Goal: Task Accomplishment & Management: Use online tool/utility

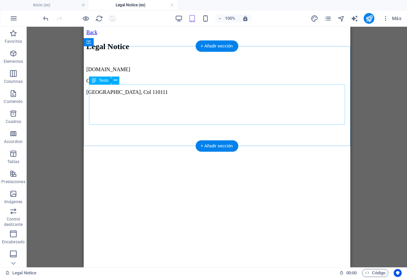
click at [108, 96] on div "[DOMAIN_NAME] [STREET_ADDRESS]" at bounding box center [217, 91] width 262 height 51
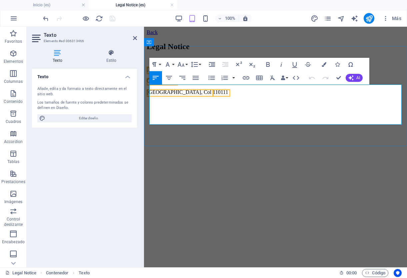
click at [208, 106] on p at bounding box center [276, 103] width 258 height 6
click at [203, 95] on p "[GEOGRAPHIC_DATA], Col 110111" at bounding box center [276, 92] width 258 height 6
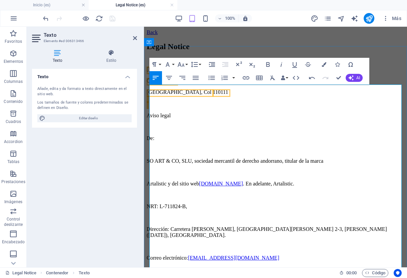
scroll to position [34099, 1]
drag, startPoint x: 150, startPoint y: 160, endPoint x: 191, endPoint y: 158, distance: 40.8
click at [191, 158] on p "SO ART & CO, SLU, sociedad mercantil de derecho andorrano, titular de la marca" at bounding box center [276, 161] width 258 height 6
click at [364, 160] on p "Lucecitas de maíz s.a.s, sociedad de acciones simplificadas mercantil de derech…" at bounding box center [276, 161] width 258 height 6
drag, startPoint x: 151, startPoint y: 177, endPoint x: 169, endPoint y: 177, distance: 18.4
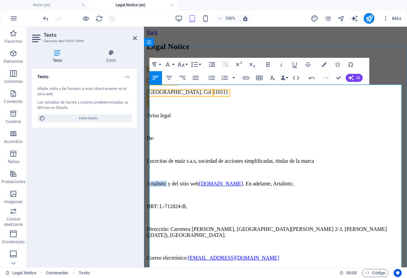
click at [169, 181] on p "Artalistic y del sitio web [DOMAIN_NAME] . En adelante, Artalistic." at bounding box center [276, 184] width 258 height 6
drag, startPoint x: 240, startPoint y: 177, endPoint x: 271, endPoint y: 177, distance: 31.4
click at [261, 181] on link "[DOMAIN_NAME]" at bounding box center [239, 184] width 44 height 6
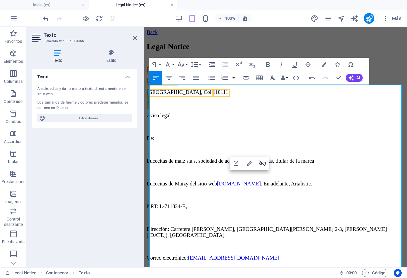
click at [263, 162] on icon "button" at bounding box center [263, 163] width 8 height 8
click at [228, 181] on link "[DOMAIN_NAME][URL]" at bounding box center [248, 184] width 58 height 6
click at [297, 181] on p "Lucecitas de Maiz y del sitio web [DOMAIN_NAME][URL] y . En adelante, Artalisti…" at bounding box center [276, 184] width 258 height 6
copy p "[DOMAIN_NAME][URL]"
click at [299, 181] on p "Lucecitas de Maiz y del sitio web [DOMAIN_NAME][URL] y . En adelante, Artalisti…" at bounding box center [276, 184] width 258 height 6
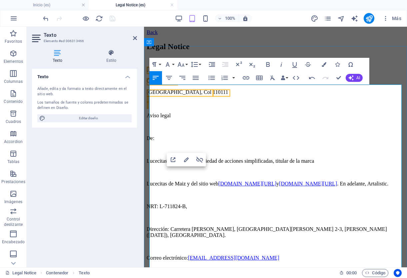
click at [270, 181] on link "[DOMAIN_NAME][URL]" at bounding box center [248, 184] width 58 height 6
click at [249, 181] on link "[DOMAIN_NAME][URL]" at bounding box center [248, 184] width 58 height 6
click at [288, 181] on p "Lucecitas de Maiz y del sitio web [DOMAIN_NAME][URL] y [DOMAIN_NAME][URL] . En …" at bounding box center [276, 184] width 258 height 6
click at [261, 163] on icon "button" at bounding box center [261, 163] width 8 height 8
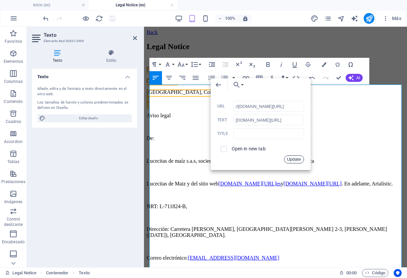
click at [294, 158] on button "Update" at bounding box center [294, 159] width 20 height 8
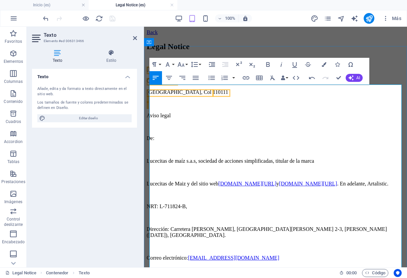
click at [364, 181] on p "Lucecitas de Maiz y del sitio web [DOMAIN_NAME][URL] y [DOMAIN_NAME][URL] . En …" at bounding box center [276, 184] width 258 height 6
drag, startPoint x: 192, startPoint y: 177, endPoint x: 149, endPoint y: 175, distance: 42.4
copy p "Lucecitas de Maiz"
drag, startPoint x: 169, startPoint y: 184, endPoint x: 147, endPoint y: 184, distance: 22.7
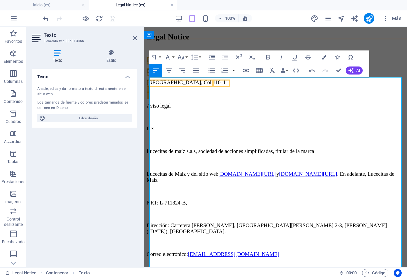
scroll to position [12, 0]
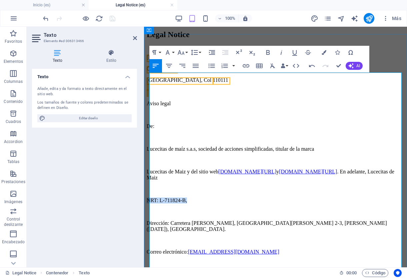
drag, startPoint x: 150, startPoint y: 189, endPoint x: 191, endPoint y: 190, distance: 40.4
click at [191, 197] on p "NRT: L-711824-B," at bounding box center [276, 200] width 258 height 6
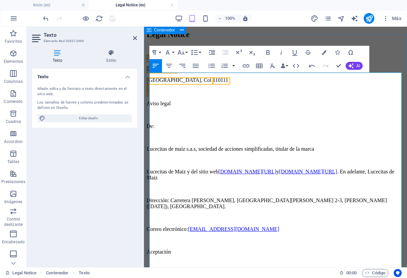
drag, startPoint x: 184, startPoint y: 85, endPoint x: 144, endPoint y: 84, distance: 39.4
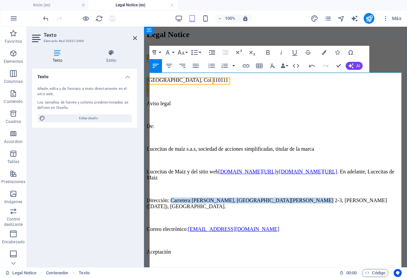
drag, startPoint x: 174, startPoint y: 188, endPoint x: 299, endPoint y: 185, distance: 124.8
click at [299, 197] on p "Dirección: Carretera [PERSON_NAME], [GEOGRAPHIC_DATA][PERSON_NAME] 2-3, [PERSON…" at bounding box center [276, 203] width 258 height 12
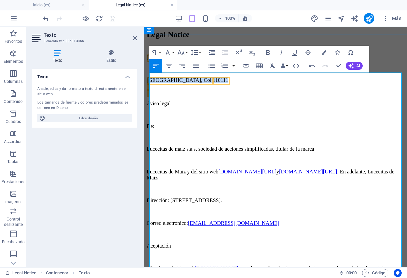
drag, startPoint x: 202, startPoint y: 90, endPoint x: 149, endPoint y: 91, distance: 52.7
click at [149, 91] on p "[GEOGRAPHIC_DATA], Col 110111 ​ ​" at bounding box center [276, 86] width 258 height 18
drag, startPoint x: 261, startPoint y: 188, endPoint x: 208, endPoint y: 188, distance: 53.7
click at [208, 197] on p "Dirección: [STREET_ADDRESS]." at bounding box center [276, 200] width 258 height 6
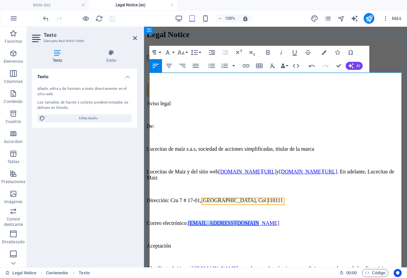
drag, startPoint x: 195, startPoint y: 205, endPoint x: 260, endPoint y: 203, distance: 65.1
click at [260, 220] on p "Correo electrónico: [EMAIL_ADDRESS][DOMAIN_NAME]" at bounding box center [276, 223] width 258 height 6
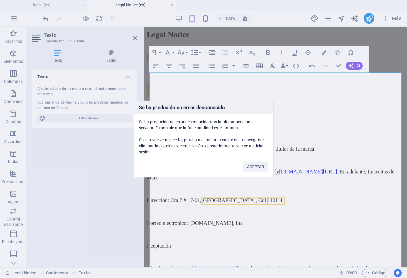
click at [256, 160] on div "ACEPTAR" at bounding box center [255, 163] width 35 height 17
click at [260, 166] on button "ACEPTAR" at bounding box center [255, 166] width 25 height 10
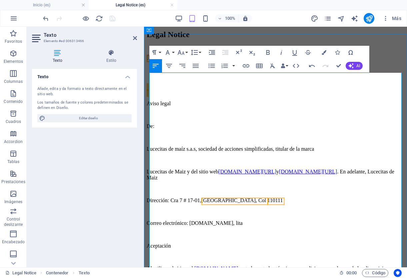
click at [281, 220] on p "Correo electrónico: [DOMAIN_NAME], lita" at bounding box center [276, 223] width 258 height 6
drag, startPoint x: 194, startPoint y: 205, endPoint x: 279, endPoint y: 205, distance: 85.1
click at [279, 220] on p "Correo electrónico: [DOMAIN_NAME], lita" at bounding box center [276, 223] width 258 height 6
drag, startPoint x: 279, startPoint y: 205, endPoint x: 193, endPoint y: 204, distance: 85.7
click at [193, 220] on p "Correo electrónico: [DOMAIN_NAME], lita" at bounding box center [276, 223] width 258 height 6
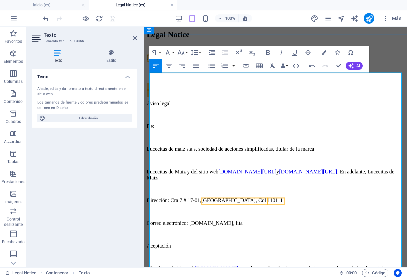
copy p "[DOMAIN_NAME], lita"
click at [210, 220] on link "[EMAIL_ADDRESS][DOMAIN_NAME]" at bounding box center [233, 223] width 91 height 6
drag, startPoint x: 357, startPoint y: 230, endPoint x: 208, endPoint y: 203, distance: 150.9
click at [209, 220] on link "[EMAIL_ADDRESS][DOMAIN_NAME]" at bounding box center [233, 223] width 91 height 6
type input "mailto:[EMAIL_ADDRESS][DOMAIN_NAME]"
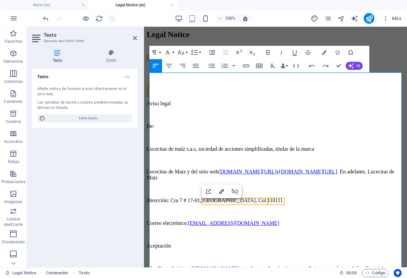
type input "[EMAIL_ADDRESS][DOMAIN_NAME]"
click at [221, 191] on icon "button" at bounding box center [222, 191] width 8 height 8
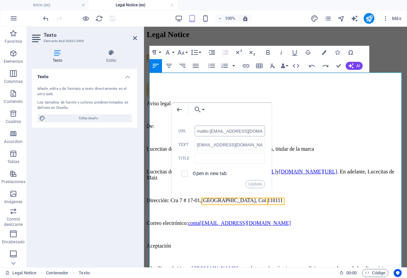
drag, startPoint x: 224, startPoint y: 130, endPoint x: 211, endPoint y: 131, distance: 13.0
click at [211, 131] on input "mailto:[EMAIL_ADDRESS][DOMAIN_NAME]" at bounding box center [230, 130] width 71 height 11
type input "mailto: [EMAIL_ADDRESS][DOMAIN_NAME]"
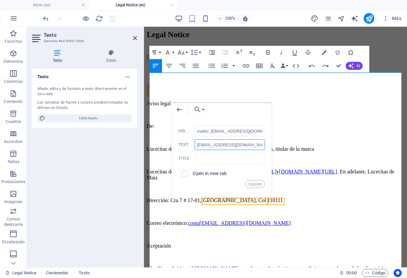
drag, startPoint x: 246, startPoint y: 144, endPoint x: 189, endPoint y: 145, distance: 56.4
click at [189, 145] on div "[EMAIL_ADDRESS][DOMAIN_NAME] Text" at bounding box center [222, 144] width 87 height 11
drag, startPoint x: 211, startPoint y: 131, endPoint x: 273, endPoint y: 131, distance: 61.7
click at [272, 131] on div "Back Choose Link Inicio (es) Nosotras (es) Servicios (es) Amazonas (es) Letras …" at bounding box center [222, 149] width 100 height 92
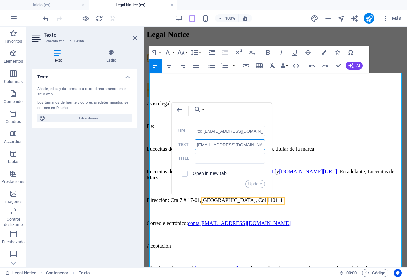
scroll to position [0, 0]
drag, startPoint x: 246, startPoint y: 145, endPoint x: 190, endPoint y: 146, distance: 56.4
click at [190, 146] on div "[EMAIL_ADDRESS][DOMAIN_NAME] Text" at bounding box center [222, 144] width 87 height 11
paste input "[EMAIL_ADDRESS]"
type input "[EMAIL_ADDRESS][DOMAIN_NAME]"
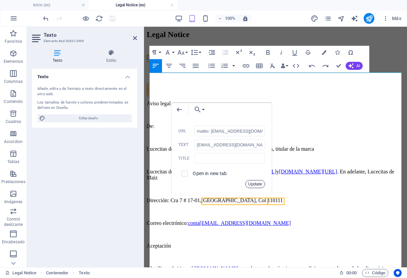
click at [255, 184] on button "Update" at bounding box center [256, 184] width 20 height 8
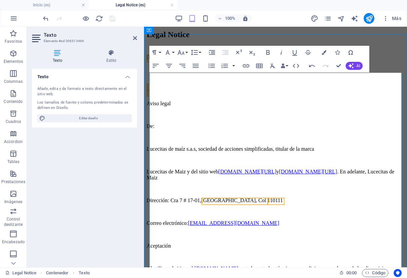
click at [279, 220] on p "Correo electrónico: [EMAIL_ADDRESS][DOMAIN_NAME]" at bounding box center [276, 223] width 258 height 6
click at [279, 220] on p "Correo electrónico: [EMAIL_ADDRESS][DOMAIN_NAME] y" at bounding box center [276, 223] width 258 height 6
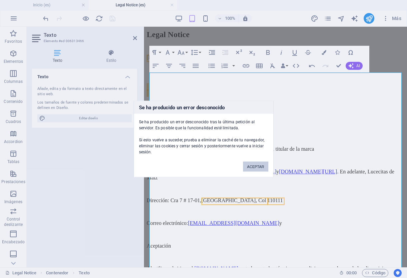
click at [255, 163] on button "ACEPTAR" at bounding box center [255, 166] width 25 height 10
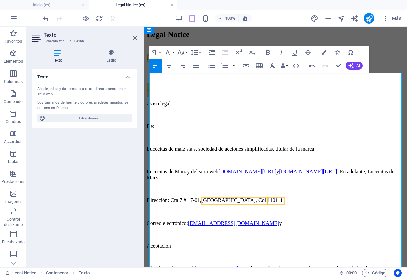
click at [274, 220] on p "Correo electrónico: [EMAIL_ADDRESS][DOMAIN_NAME] y" at bounding box center [276, 223] width 258 height 6
drag, startPoint x: 316, startPoint y: 205, endPoint x: 274, endPoint y: 207, distance: 42.4
click at [282, 220] on link "[EMAIL_ADDRESS][DOMAIN_NAME]" at bounding box center [327, 223] width 91 height 6
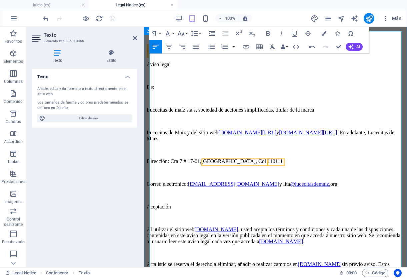
scroll to position [59, 0]
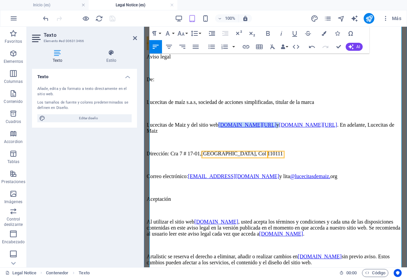
drag, startPoint x: 295, startPoint y: 117, endPoint x: 228, endPoint y: 119, distance: 67.4
click at [228, 122] on p "Lucecitas de Maiz y del sitio web [DOMAIN_NAME][URL] y [DOMAIN_NAME][URL] . En …" at bounding box center [276, 128] width 258 height 12
copy p "[DOMAIN_NAME][URL]"
drag, startPoint x: 246, startPoint y: 190, endPoint x: 199, endPoint y: 189, distance: 46.4
click at [199, 219] on p "Al utilizar el sitio web [DOMAIN_NAME] , usted acepta los términos y condicione…" at bounding box center [276, 228] width 258 height 18
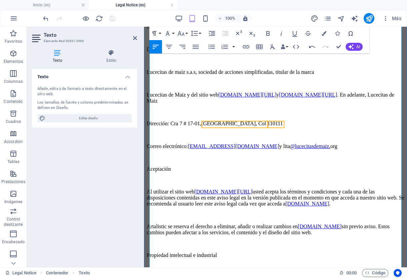
scroll to position [94, 0]
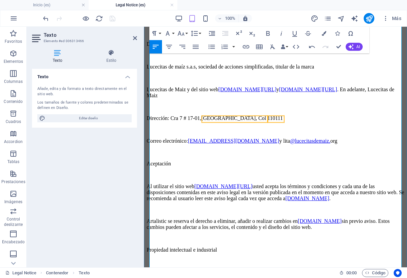
drag, startPoint x: 354, startPoint y: 169, endPoint x: 398, endPoint y: 167, distance: 44.5
click at [398, 183] on p "Al utilizar el sitio web [DOMAIN_NAME][URL] usted acepta los términos y condici…" at bounding box center [276, 192] width 258 height 18
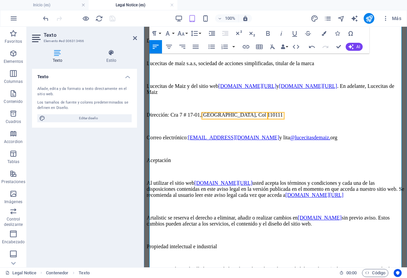
scroll to position [97, 0]
drag, startPoint x: 183, startPoint y: 88, endPoint x: 147, endPoint y: 88, distance: 35.7
copy p "Lucecitas de Maiz"
drag, startPoint x: 170, startPoint y: 192, endPoint x: 148, endPoint y: 191, distance: 21.7
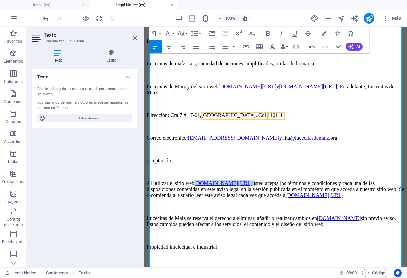
drag, startPoint x: 269, startPoint y: 150, endPoint x: 200, endPoint y: 150, distance: 69.1
click at [200, 180] on p "Al utilizar el sitio web [DOMAIN_NAME][URL] usted acepta los términos y condici…" at bounding box center [276, 189] width 258 height 18
copy p "[DOMAIN_NAME][URL]"
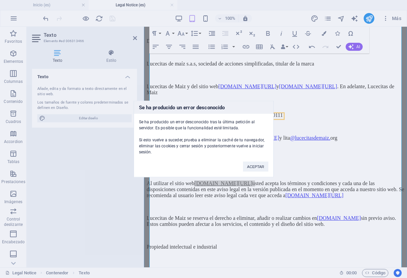
drag, startPoint x: 381, startPoint y: 192, endPoint x: 336, endPoint y: 192, distance: 45.0
click at [336, 215] on p "Lucecitas de Maiz se reserva el derecho a eliminar, añadir o realizar cambios e…" at bounding box center [276, 221] width 258 height 12
click at [249, 166] on button "ACEPTAR" at bounding box center [255, 166] width 25 height 10
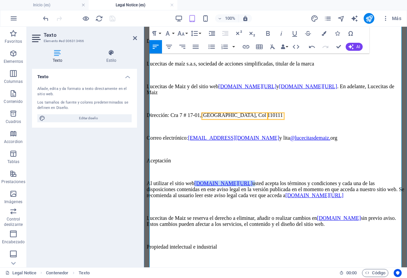
drag, startPoint x: 334, startPoint y: 191, endPoint x: 379, endPoint y: 189, distance: 45.1
click at [379, 215] on p "Lucecitas de Maiz se reserva el derecho a eliminar, añadir o realizar cambios e…" at bounding box center [276, 221] width 258 height 12
click at [153, 215] on p "Lucecitas de Maiz se reserva el derecho a eliminar, añadir o realizar cambios e…" at bounding box center [276, 221] width 258 height 12
click at [316, 215] on link "[DOMAIN_NAME][URL]" at bounding box center [345, 218] width 58 height 6
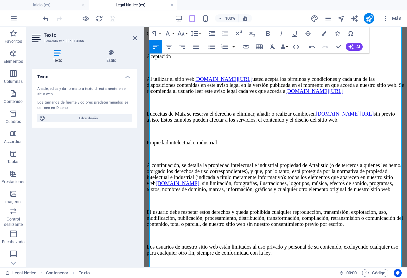
scroll to position [202, 0]
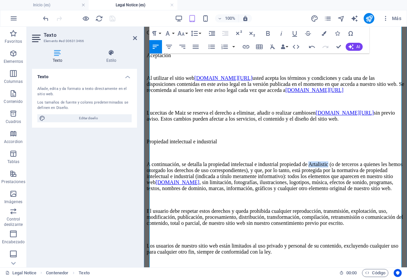
drag, startPoint x: 325, startPoint y: 134, endPoint x: 345, endPoint y: 133, distance: 19.4
click at [345, 161] on p "A continuación, se detalla la propiedad intelectual e industrial propiedad de A…" at bounding box center [276, 176] width 258 height 30
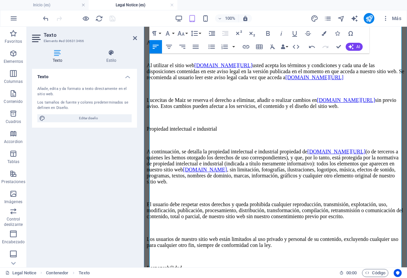
scroll to position [215, 0]
drag, startPoint x: 324, startPoint y: 145, endPoint x: 280, endPoint y: 147, distance: 44.8
click at [280, 148] on p "A continuación, se detalla la propiedad intelectual e industrial propiedad de […" at bounding box center [276, 166] width 258 height 36
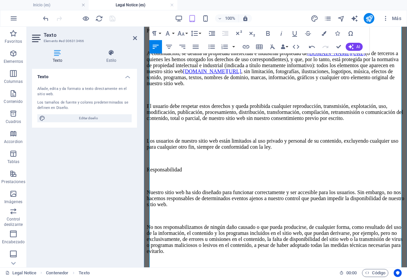
scroll to position [319, 0]
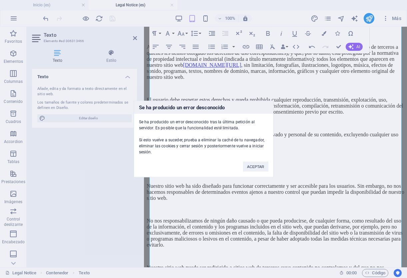
click at [254, 162] on button "ACEPTAR" at bounding box center [255, 166] width 25 height 10
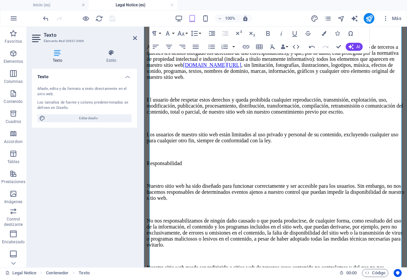
click at [244, 183] on p "Nuestro sitio web ha sido diseñado para funcionar correctamente y ser accesible…" at bounding box center [276, 192] width 258 height 18
click at [268, 183] on p "Nuestro sitio web ha sido diseñado para funcionar correctamente y ser accesible…" at bounding box center [276, 192] width 258 height 18
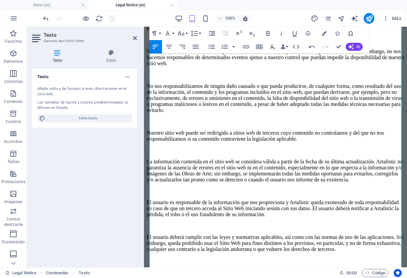
scroll to position [455, 0]
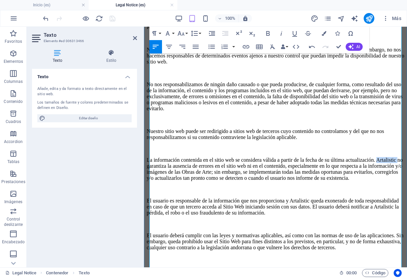
drag, startPoint x: 171, startPoint y: 128, endPoint x: 149, endPoint y: 128, distance: 22.0
click at [149, 157] on p "La información contenida en el sitio web se considera válida a partir de la fec…" at bounding box center [276, 169] width 258 height 24
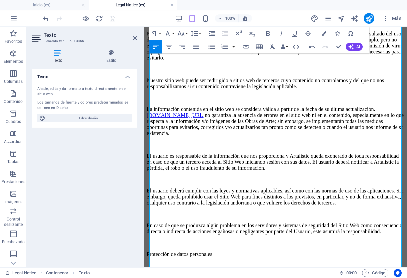
scroll to position [506, 0]
drag, startPoint x: 212, startPoint y: 135, endPoint x: 192, endPoint y: 134, distance: 20.0
click at [192, 152] on p "El usuario es responsable de la información que nos proporciona y Artalistic qu…" at bounding box center [276, 161] width 258 height 18
drag, startPoint x: 326, startPoint y: 119, endPoint x: 305, endPoint y: 118, distance: 21.0
click at [305, 152] on p "El usuario es responsable de la información que nos proporciona y Artalistic qu…" at bounding box center [276, 161] width 258 height 18
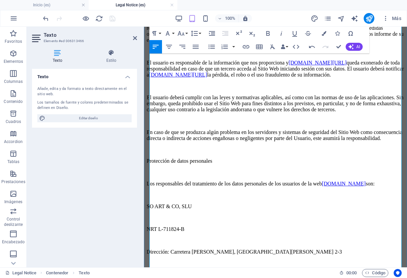
scroll to position [600, 0]
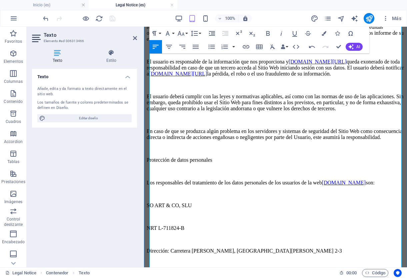
drag, startPoint x: 346, startPoint y: 153, endPoint x: 388, endPoint y: 152, distance: 42.7
click at [366, 180] on link "[DOMAIN_NAME]" at bounding box center [344, 183] width 44 height 6
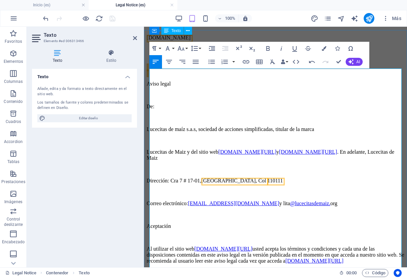
scroll to position [0, 0]
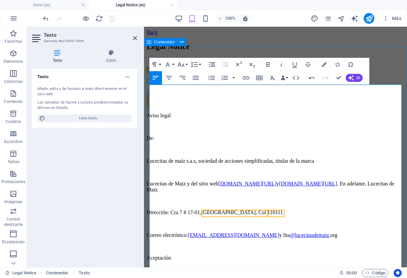
drag, startPoint x: 156, startPoint y: 118, endPoint x: 153, endPoint y: 94, distance: 23.6
click at [152, 84] on p at bounding box center [276, 81] width 258 height 6
drag, startPoint x: 153, startPoint y: 119, endPoint x: 147, endPoint y: 87, distance: 32.6
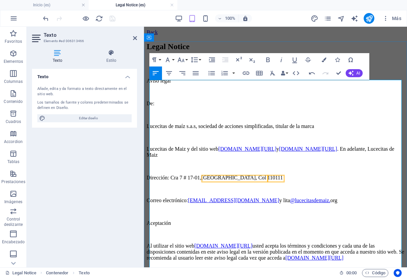
scroll to position [28, 0]
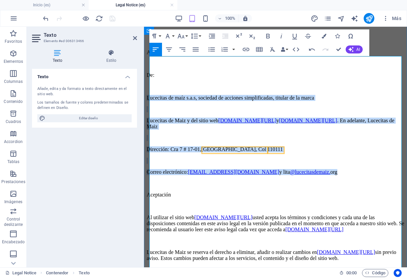
drag, startPoint x: 150, startPoint y: 100, endPoint x: 340, endPoint y: 159, distance: 198.6
copy div "Lucecitas de maíz s.a.s, sociedad de acciones simplificadas, titular de la marc…"
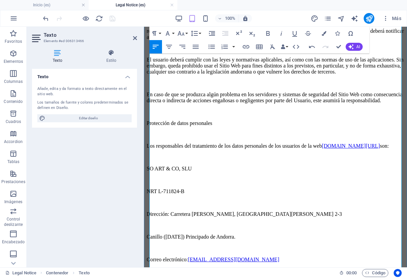
scroll to position [604, 0]
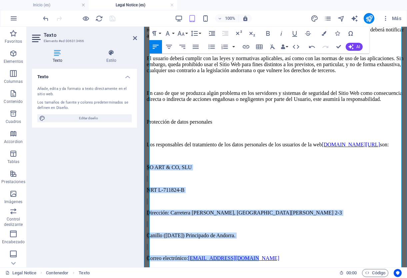
drag, startPoint x: 150, startPoint y: 140, endPoint x: 260, endPoint y: 207, distance: 128.6
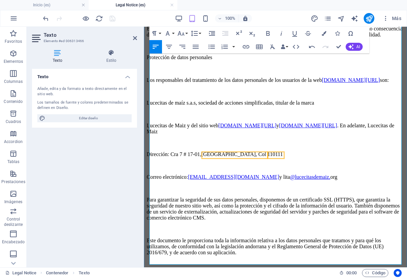
scroll to position [670, 0]
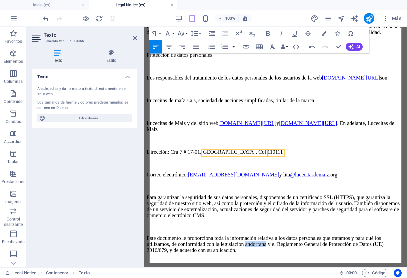
drag, startPoint x: 264, startPoint y: 196, endPoint x: 287, endPoint y: 196, distance: 23.0
click at [287, 235] on p "Este documento le proporciona toda la información relativa a los datos personal…" at bounding box center [276, 244] width 258 height 18
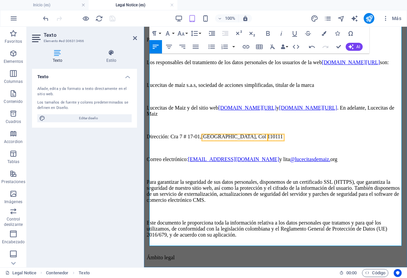
scroll to position [687, 0]
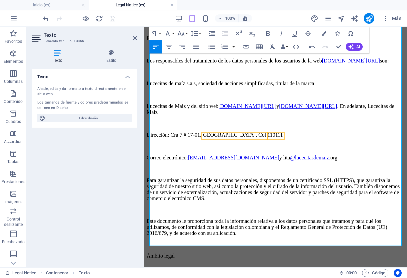
click at [265, 218] on p "Este documento le proporciona toda la información relativa a los datos personal…" at bounding box center [276, 227] width 258 height 18
copy p "colombiana"
drag, startPoint x: 316, startPoint y: 218, endPoint x: 338, endPoint y: 217, distance: 22.7
click at [338, 275] on p "El presente Aviso Legal se rige en todos sus aspectos por la legislación andorr…" at bounding box center [276, 281] width 258 height 12
click at [241, 275] on p "El presente Aviso Legal se rige en todos sus aspectos por la legislación colomb…" at bounding box center [276, 281] width 258 height 12
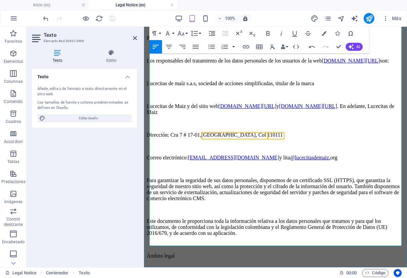
click at [297, 275] on p "El presente Aviso Legal se rige en todos sus aspectos por la legislación colomb…" at bounding box center [276, 281] width 258 height 12
click at [245, 275] on p "El presente Aviso Legal se rige en todos sus aspectos por la legislación colomb…" at bounding box center [276, 281] width 258 height 12
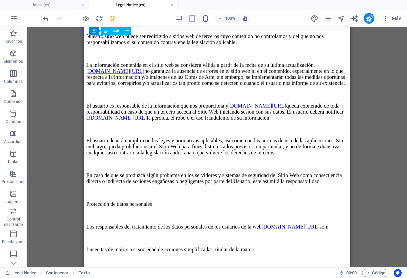
scroll to position [503, 0]
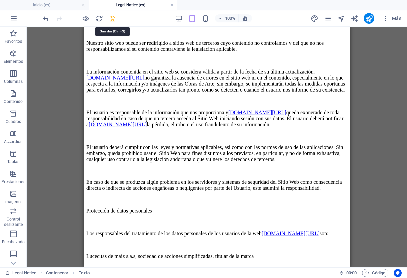
click at [112, 18] on icon "save" at bounding box center [113, 19] width 8 height 8
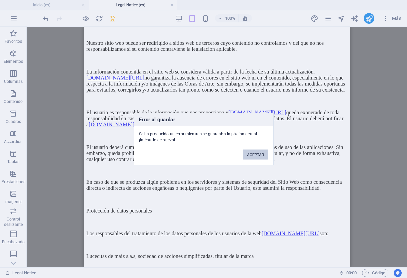
click at [257, 154] on button "ACEPTAR" at bounding box center [255, 154] width 25 height 10
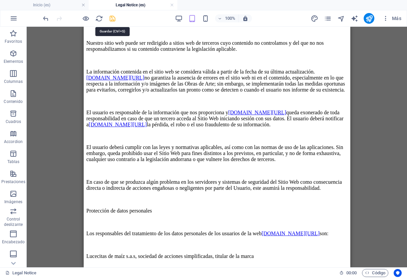
click at [114, 18] on icon "save" at bounding box center [113, 19] width 8 height 8
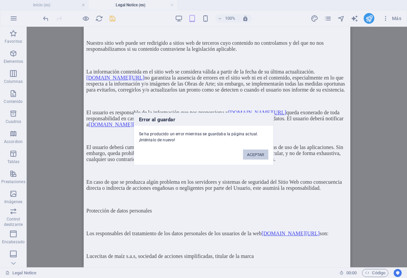
click at [251, 154] on button "ACEPTAR" at bounding box center [255, 154] width 25 height 10
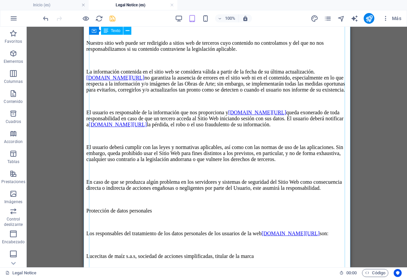
click at [243, 155] on div "Aviso legal De: Lucecitas de maíz s.a.s, sociedad de acciones simplificadas, ti…" at bounding box center [217, 20] width 262 height 913
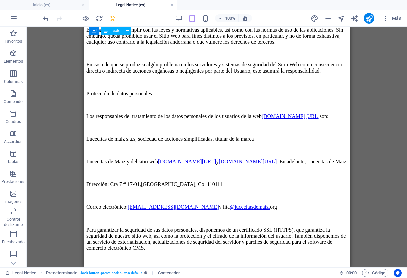
scroll to position [671, 0]
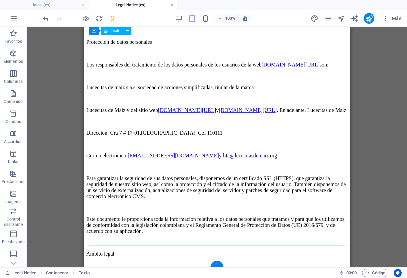
drag, startPoint x: 282, startPoint y: 223, endPoint x: 269, endPoint y: 178, distance: 47.5
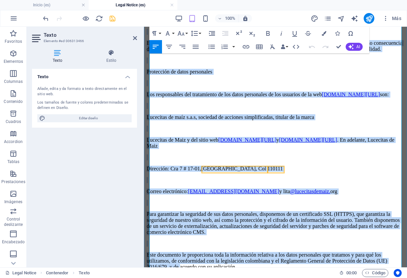
scroll to position [687, 0]
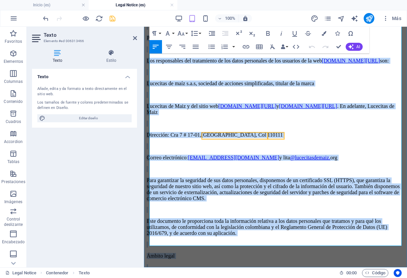
drag, startPoint x: 150, startPoint y: 96, endPoint x: 369, endPoint y: 224, distance: 253.8
copy div "Lorem ipsum Do: Sitametco ad elit s.d.e, temporin ut laboreet doloremagnaal, en…"
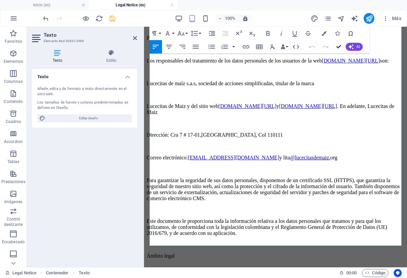
scroll to position [671, 0]
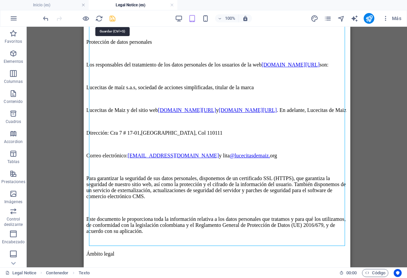
click at [112, 19] on icon "save" at bounding box center [113, 19] width 8 height 8
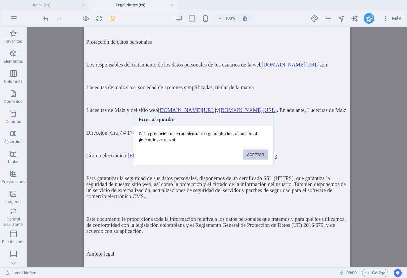
click at [255, 155] on button "ACEPTAR" at bounding box center [255, 154] width 25 height 10
